Goal: Check status: Check status

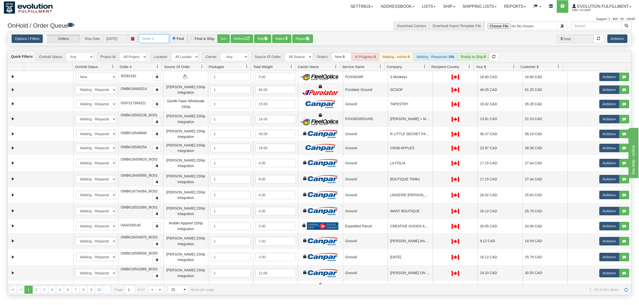
click at [167, 36] on input "text" at bounding box center [154, 38] width 30 height 9
click at [230, 36] on button "Go!" at bounding box center [223, 38] width 12 height 9
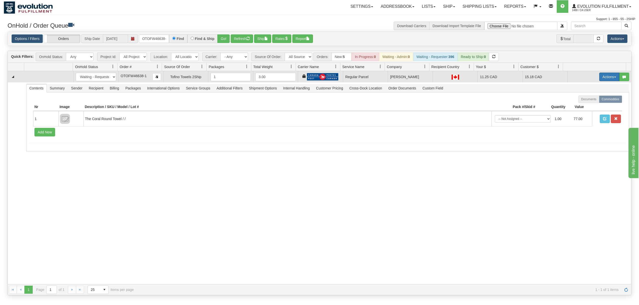
drag, startPoint x: 603, startPoint y: 78, endPoint x: 597, endPoint y: 88, distance: 11.6
click at [603, 78] on button "Actions" at bounding box center [609, 77] width 20 height 9
click at [584, 102] on span "Rate All Services" at bounding box center [599, 100] width 30 height 4
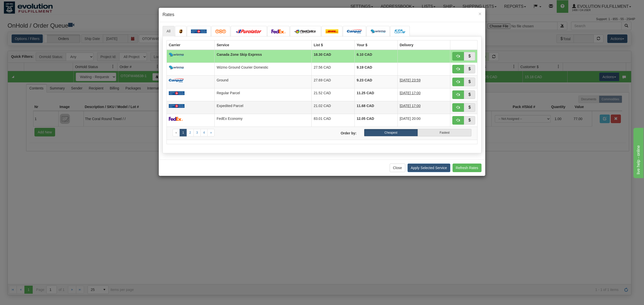
click at [237, 104] on td "Expedited Parcel" at bounding box center [263, 107] width 97 height 13
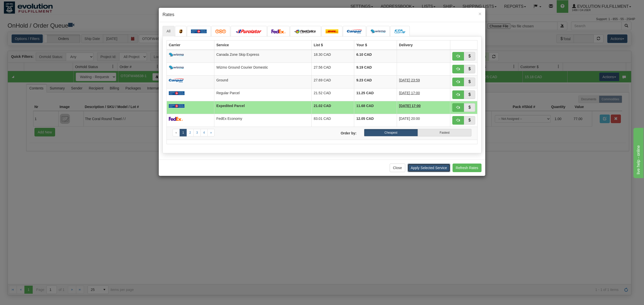
click at [418, 171] on button "Apply Selected Service" at bounding box center [428, 168] width 43 height 9
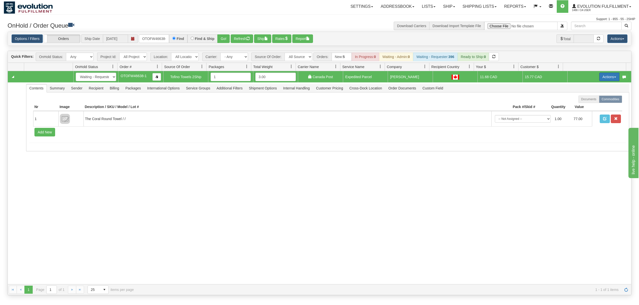
click at [599, 75] on button "Actions" at bounding box center [609, 77] width 20 height 9
click at [585, 107] on span "Ship" at bounding box center [589, 106] width 11 height 4
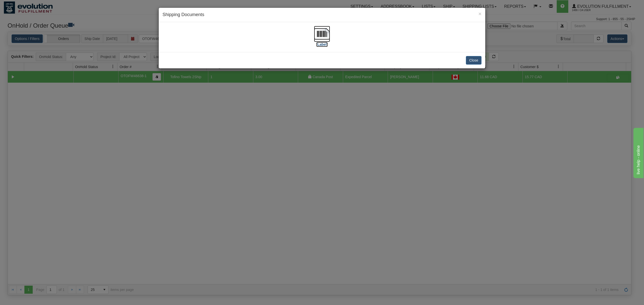
click at [324, 34] on img at bounding box center [322, 34] width 16 height 16
click at [473, 62] on button "Close" at bounding box center [474, 60] width 16 height 9
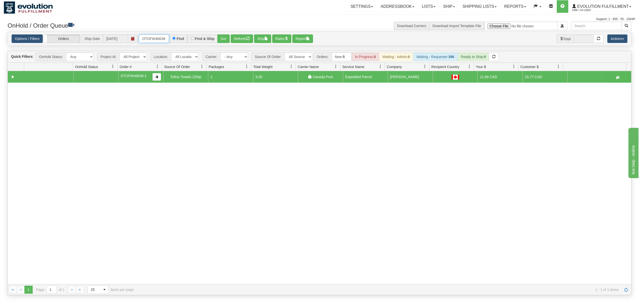
click at [147, 39] on input "OTOFW46638-1" at bounding box center [154, 38] width 30 height 9
click at [222, 38] on button "Go!" at bounding box center [223, 38] width 12 height 9
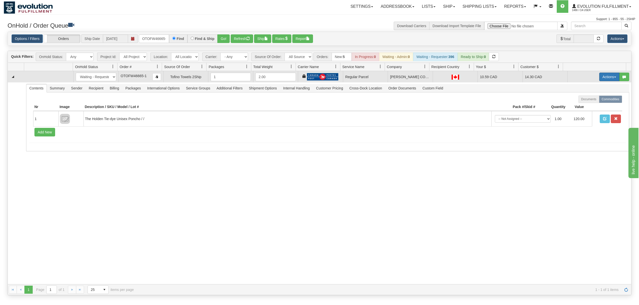
click at [607, 79] on button "Actions" at bounding box center [609, 77] width 20 height 9
click at [584, 101] on span "Rate All Services" at bounding box center [599, 100] width 30 height 4
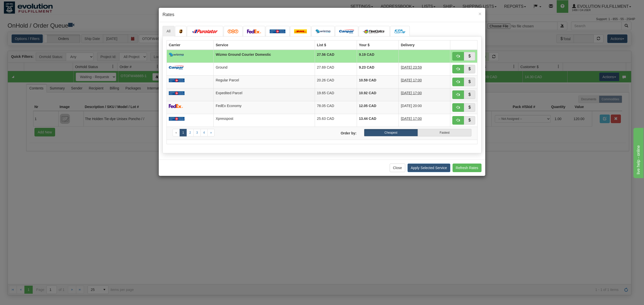
drag, startPoint x: 277, startPoint y: 95, endPoint x: 295, endPoint y: 96, distance: 18.7
click at [278, 95] on td "Expedited Parcel" at bounding box center [264, 94] width 101 height 13
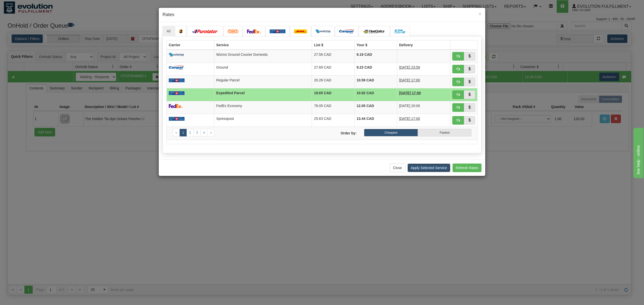
click at [422, 172] on button "Apply Selected Service" at bounding box center [428, 168] width 43 height 9
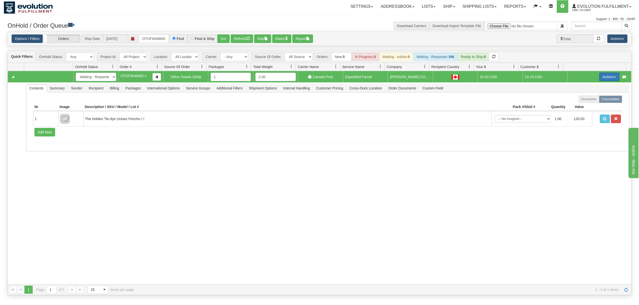
click at [601, 76] on button "Actions" at bounding box center [609, 77] width 20 height 9
click at [584, 108] on span at bounding box center [586, 106] width 4 height 4
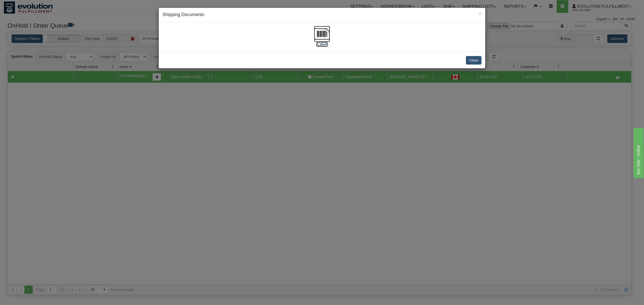
click at [316, 27] on img at bounding box center [322, 34] width 16 height 16
click at [481, 61] on button "Close" at bounding box center [474, 60] width 16 height 9
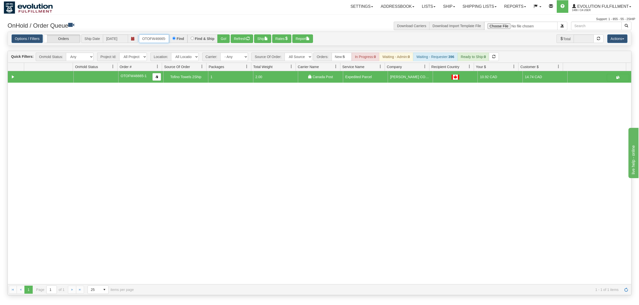
click at [152, 38] on input "OTOFW46665-1" at bounding box center [154, 38] width 30 height 9
click at [228, 42] on button "Go!" at bounding box center [223, 38] width 12 height 9
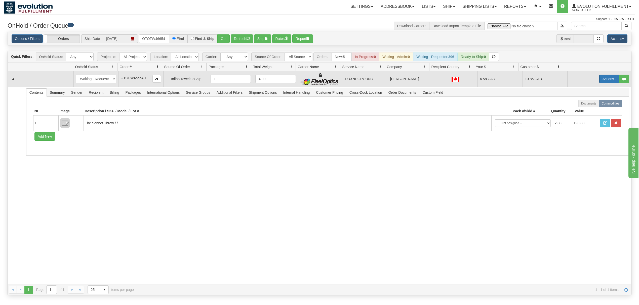
click at [599, 78] on button "Actions" at bounding box center [609, 79] width 20 height 9
click at [591, 108] on link "Ship" at bounding box center [599, 108] width 40 height 7
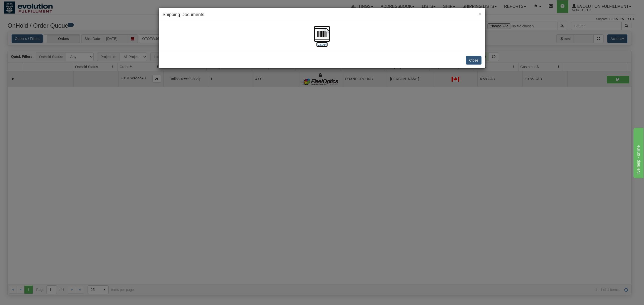
click at [317, 31] on img at bounding box center [322, 34] width 16 height 16
click at [469, 62] on button "Close" at bounding box center [474, 60] width 16 height 9
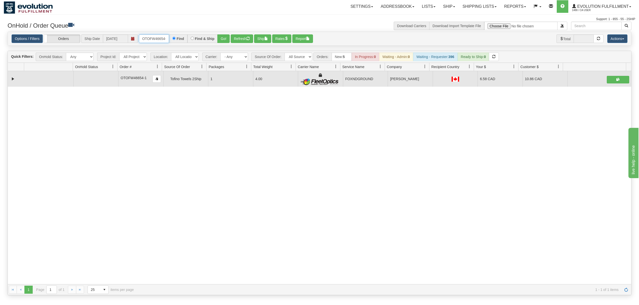
click at [159, 38] on input "OTOFW46654-1" at bounding box center [154, 38] width 30 height 9
click at [229, 41] on button "Go!" at bounding box center [223, 38] width 12 height 9
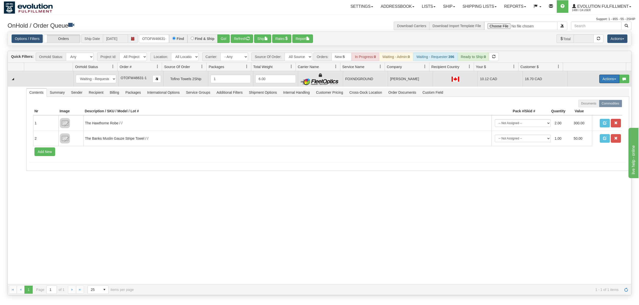
drag, startPoint x: 607, startPoint y: 81, endPoint x: 606, endPoint y: 84, distance: 3.8
click at [607, 81] on button "Actions" at bounding box center [609, 79] width 20 height 9
click at [589, 110] on link "Ship" at bounding box center [599, 108] width 40 height 7
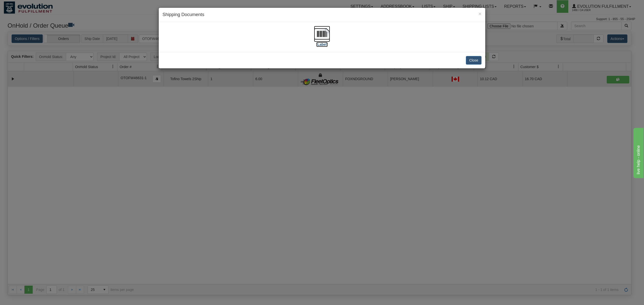
click at [326, 33] on img at bounding box center [322, 34] width 16 height 16
click at [476, 61] on button "Close" at bounding box center [474, 60] width 16 height 9
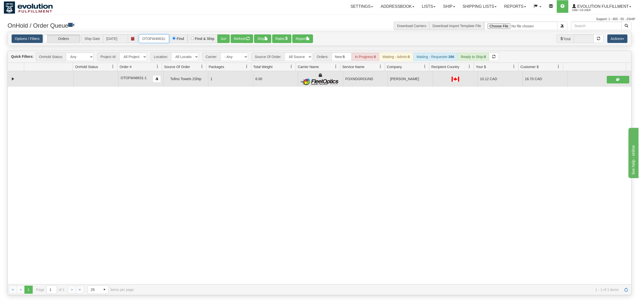
click at [154, 36] on input "OTOFW46631-1" at bounding box center [154, 38] width 30 height 9
click at [228, 39] on button "Go!" at bounding box center [223, 38] width 12 height 9
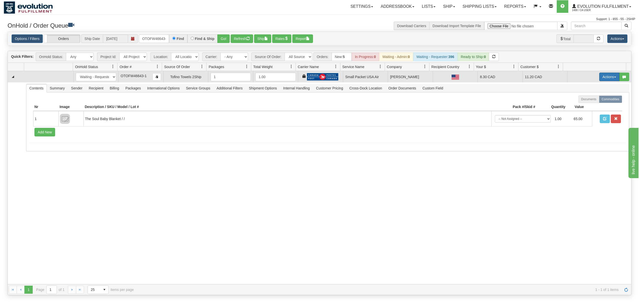
click at [602, 80] on button "Actions" at bounding box center [609, 77] width 20 height 9
click at [594, 99] on span "Rate All Services" at bounding box center [599, 100] width 30 height 4
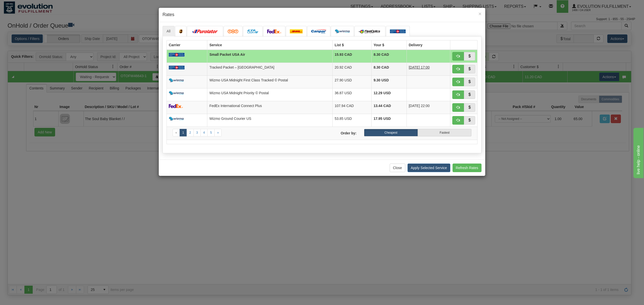
click at [279, 70] on td "Tracked Packet – USA" at bounding box center [269, 69] width 125 height 13
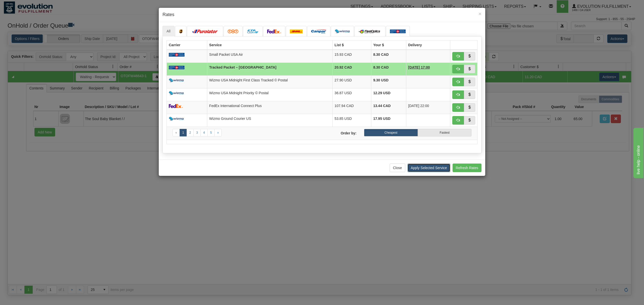
click at [423, 172] on button "Apply Selected Service" at bounding box center [428, 168] width 43 height 9
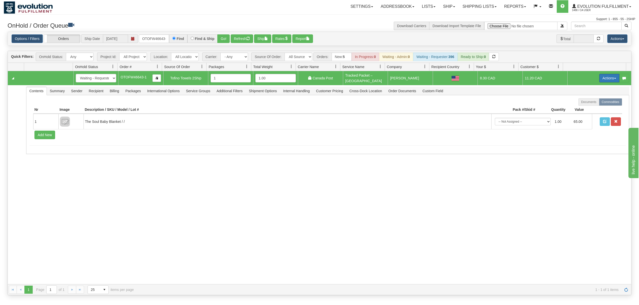
click at [604, 76] on button "Actions" at bounding box center [609, 78] width 20 height 9
click at [589, 89] on span "Open" at bounding box center [590, 88] width 12 height 4
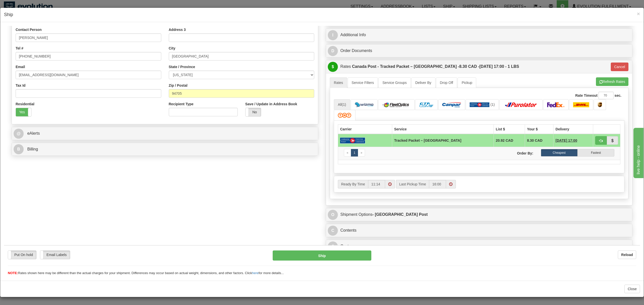
scroll to position [108, 0]
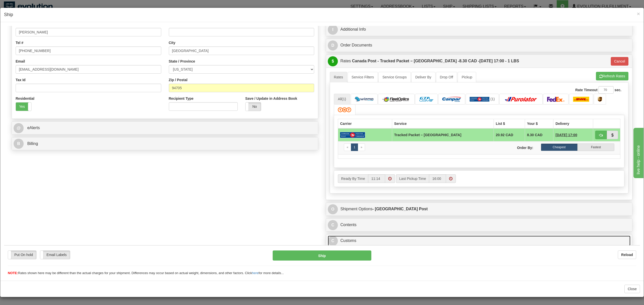
click at [367, 243] on link "C Customs" at bounding box center [479, 241] width 303 height 10
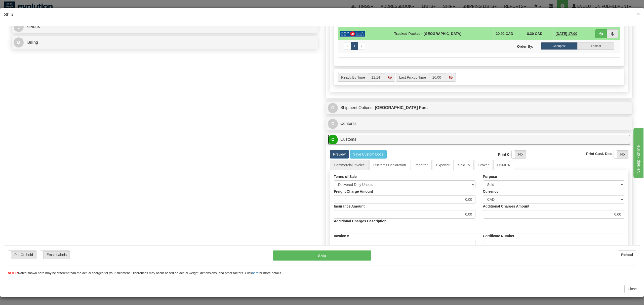
scroll to position [300, 0]
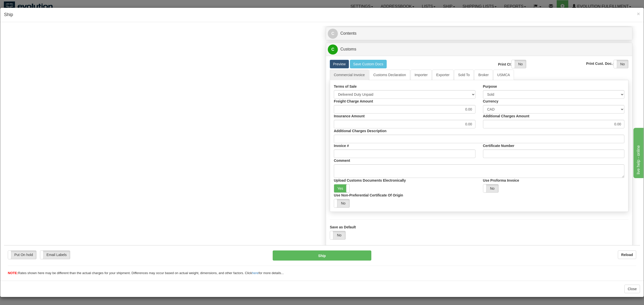
click at [334, 193] on label "Use Non-Preferential Certificate Of Origin" at bounding box center [368, 195] width 69 height 5
click at [4, 26] on input "Use Non-Preferential Certificate Of Origin" at bounding box center [4, 26] width 0 height 0
click at [340, 190] on label "Yes" at bounding box center [341, 188] width 15 height 8
drag, startPoint x: 322, startPoint y: 255, endPoint x: 331, endPoint y: 256, distance: 9.6
click at [331, 256] on button "Ship" at bounding box center [322, 255] width 98 height 10
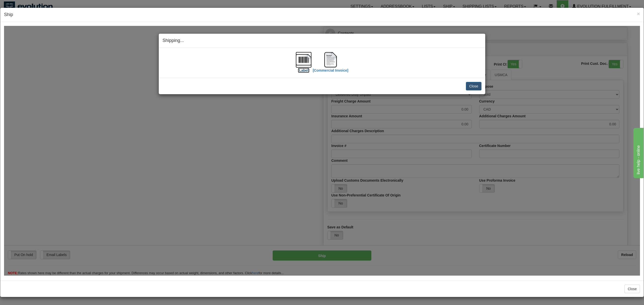
click at [303, 58] on img at bounding box center [303, 60] width 16 height 16
click at [470, 90] on button "Close" at bounding box center [474, 86] width 16 height 9
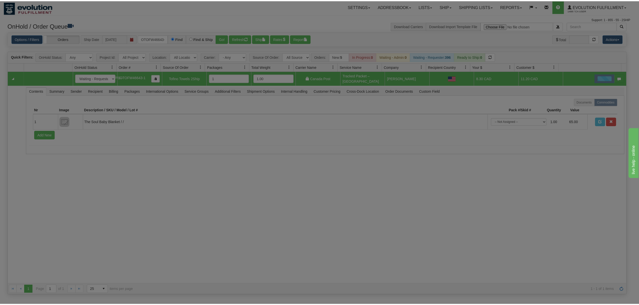
scroll to position [0, 0]
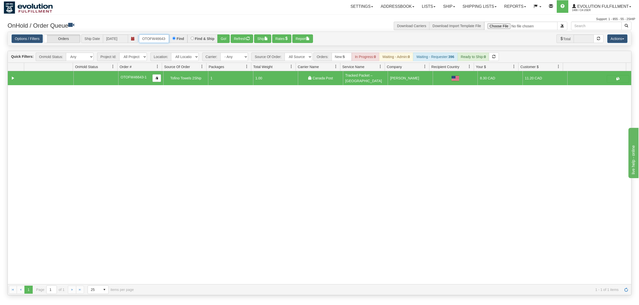
click at [151, 39] on input "OTOFW46643-1" at bounding box center [154, 38] width 30 height 9
click at [221, 41] on button "Go!" at bounding box center [223, 38] width 12 height 9
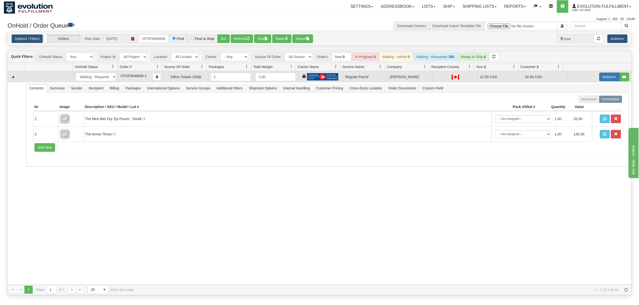
click at [612, 81] on button "Actions" at bounding box center [609, 77] width 20 height 9
click at [586, 100] on span "Rate All Services" at bounding box center [599, 100] width 30 height 4
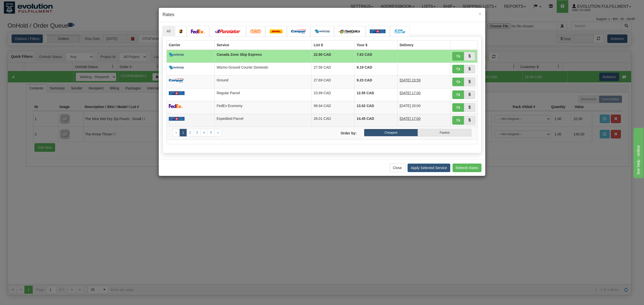
drag, startPoint x: 243, startPoint y: 122, endPoint x: 320, endPoint y: 147, distance: 81.4
click at [243, 122] on td "Expedited Parcel" at bounding box center [263, 120] width 97 height 13
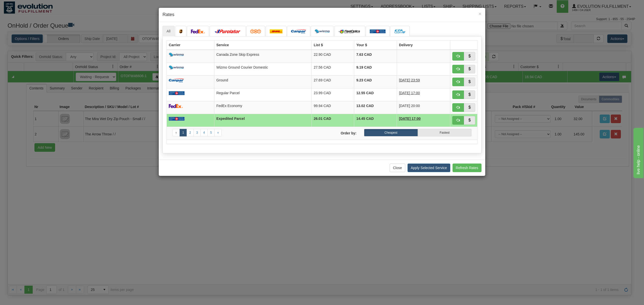
click at [433, 176] on div "Close Apply Selected Service Refresh Rates" at bounding box center [322, 168] width 326 height 16
click at [430, 172] on button "Apply Selected Service" at bounding box center [428, 168] width 43 height 9
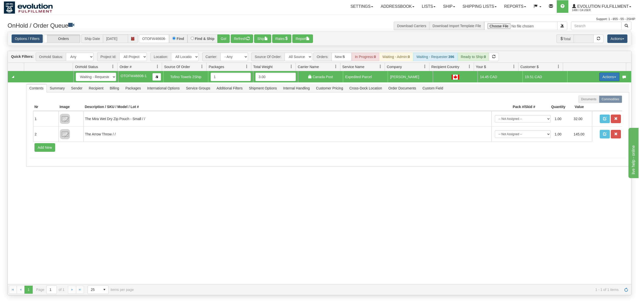
click at [606, 80] on button "Actions" at bounding box center [609, 77] width 20 height 9
click at [584, 107] on span "Ship" at bounding box center [589, 106] width 11 height 4
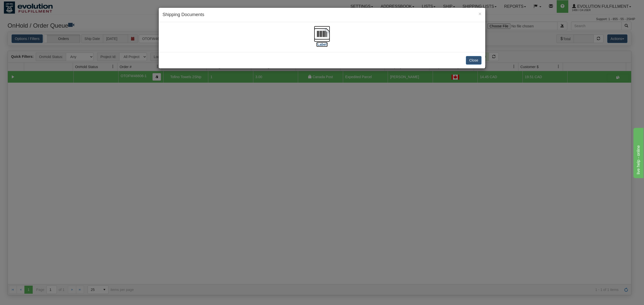
click at [323, 31] on img at bounding box center [322, 34] width 16 height 16
click at [325, 33] on img at bounding box center [322, 34] width 16 height 16
click at [478, 60] on button "Close" at bounding box center [474, 60] width 16 height 9
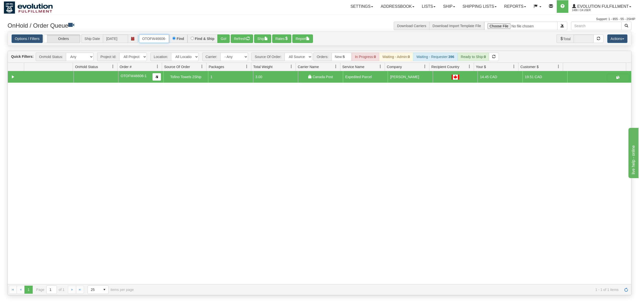
click at [146, 39] on input "OTOFW46606-1" at bounding box center [154, 38] width 30 height 9
drag, startPoint x: 146, startPoint y: 39, endPoint x: 149, endPoint y: 38, distance: 2.9
click at [147, 39] on input "OTOFW46606-1" at bounding box center [154, 38] width 30 height 9
click at [148, 37] on input "OTOFW46606-1" at bounding box center [154, 38] width 30 height 9
type input "OGF318021699-1"
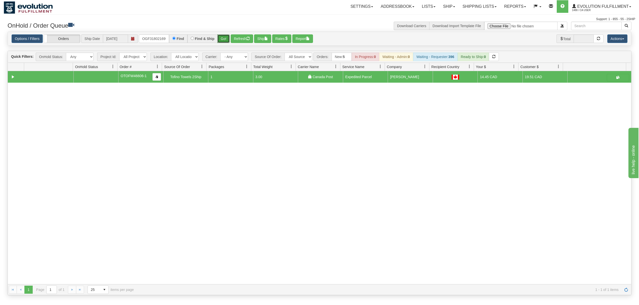
click at [228, 38] on button "Go!" at bounding box center [223, 38] width 12 height 9
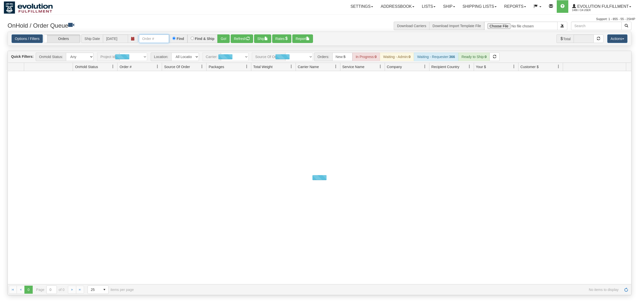
click at [162, 42] on input "text" at bounding box center [154, 38] width 30 height 9
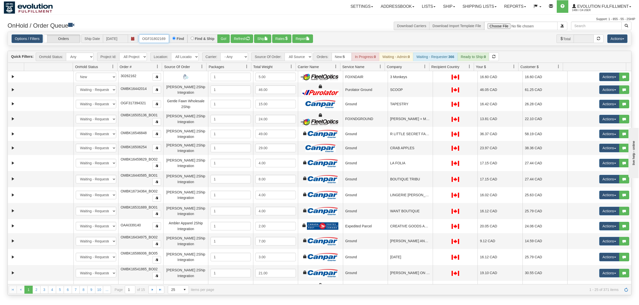
type input "OGF318021699"
click at [221, 40] on button "Go!" at bounding box center [223, 38] width 12 height 9
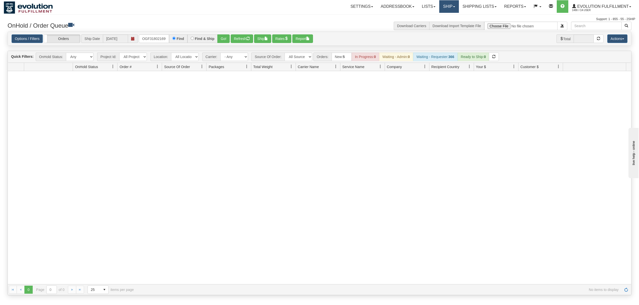
click at [450, 8] on link "Ship" at bounding box center [448, 6] width 19 height 13
click at [478, 6] on link "Shipping lists" at bounding box center [479, 6] width 41 height 13
click at [470, 24] on span "Search Shipment History" at bounding box center [475, 24] width 39 height 4
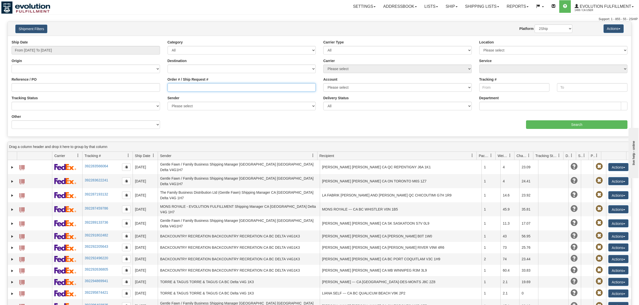
click at [186, 88] on input "Order # / Ship Request #" at bounding box center [241, 87] width 148 height 9
type input "OTOFW46643-1"
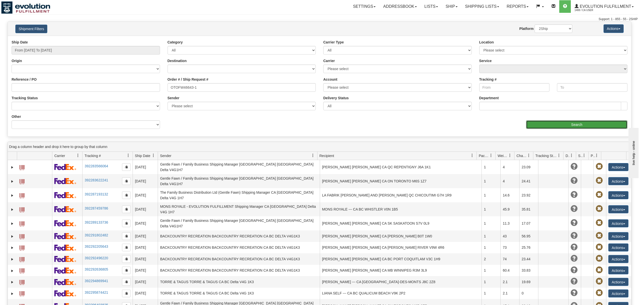
click at [571, 127] on input "Search" at bounding box center [576, 124] width 101 height 9
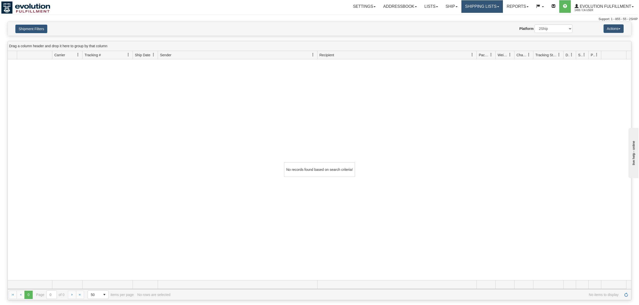
click at [477, 11] on link "Shipping lists" at bounding box center [481, 6] width 41 height 13
click at [477, 17] on span "Current Shipments" at bounding box center [472, 18] width 29 height 4
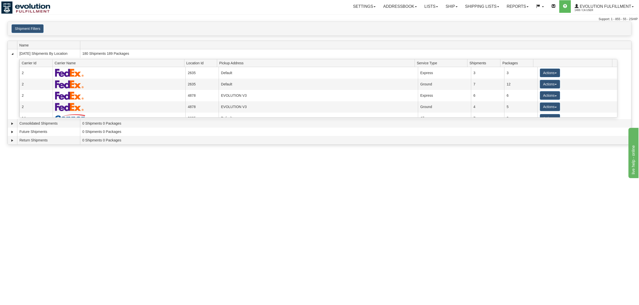
click at [36, 23] on div "Shipment Filters Website Agent Client User" at bounding box center [319, 29] width 623 height 14
click at [22, 33] on button "Shipment Filters" at bounding box center [28, 28] width 32 height 9
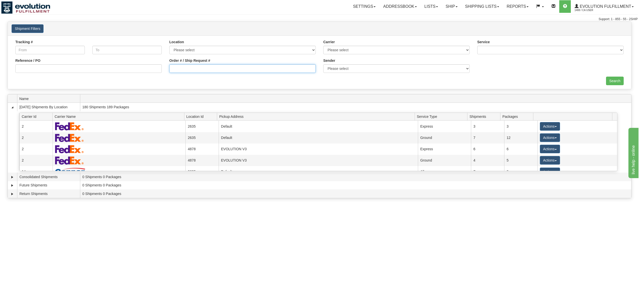
click at [210, 67] on input "Order # / Ship Request #" at bounding box center [242, 68] width 146 height 9
type input "OTOFW46643-1"
drag, startPoint x: 614, startPoint y: 84, endPoint x: 630, endPoint y: 81, distance: 16.4
click at [614, 85] on input "Search" at bounding box center [615, 81] width 18 height 9
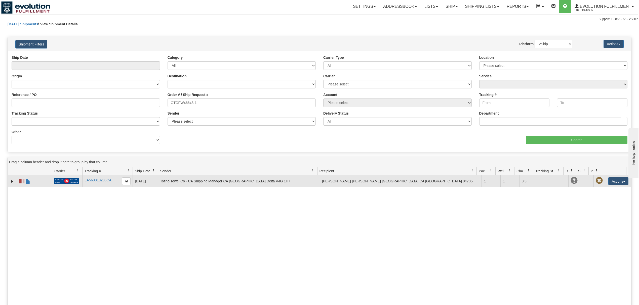
click at [21, 182] on span at bounding box center [21, 181] width 5 height 5
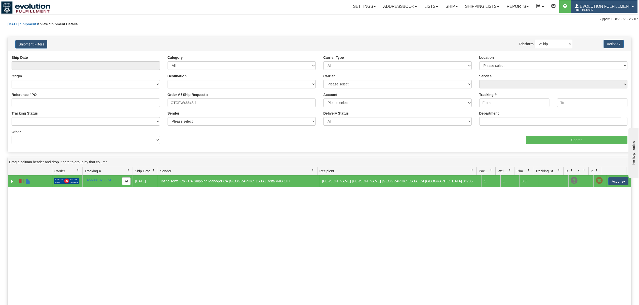
drag, startPoint x: 581, startPoint y: 2, endPoint x: 586, endPoint y: 7, distance: 6.9
click at [581, 2] on link "Evolution Fulfillment 1488 / CA User" at bounding box center [604, 6] width 67 height 13
click at [594, 30] on span at bounding box center [593, 31] width 4 height 4
